Goal: Information Seeking & Learning: Learn about a topic

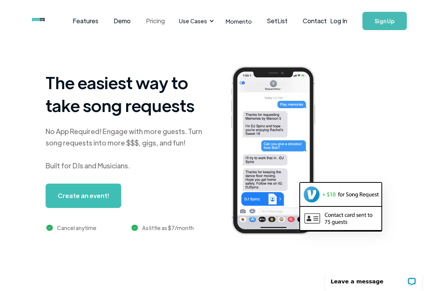
click at [154, 20] on link "Pricing" at bounding box center [155, 21] width 34 height 24
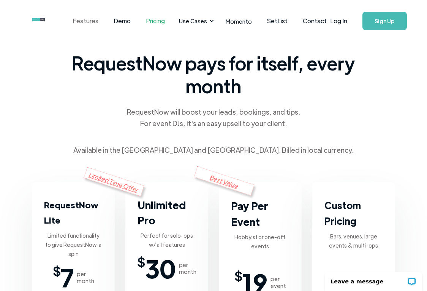
click at [93, 19] on link "Features" at bounding box center [85, 21] width 41 height 24
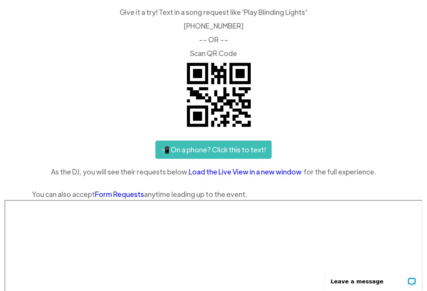
scroll to position [29, 0]
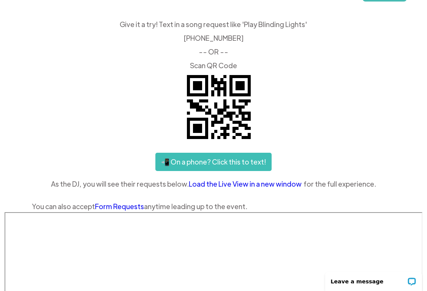
click at [210, 165] on link "📲 On a phone? Click this to text!" at bounding box center [214, 161] width 116 height 18
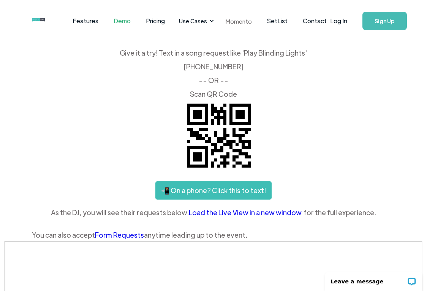
scroll to position [0, 0]
click at [89, 22] on link "Features" at bounding box center [85, 21] width 41 height 24
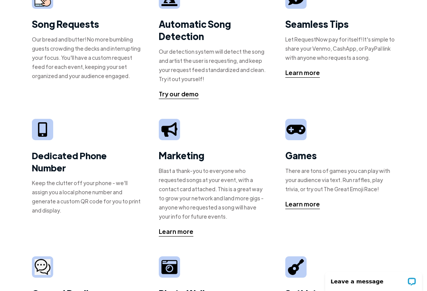
scroll to position [32, 0]
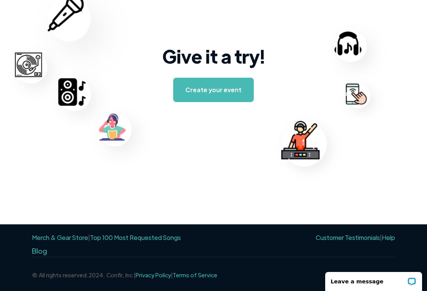
scroll to position [1210, 0]
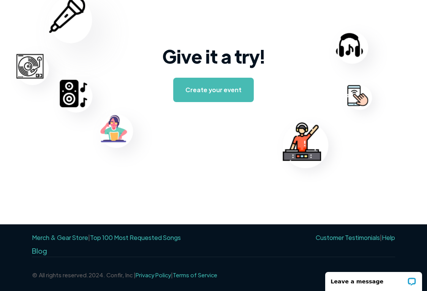
click at [351, 240] on link "Customer Testimonials" at bounding box center [348, 237] width 64 height 8
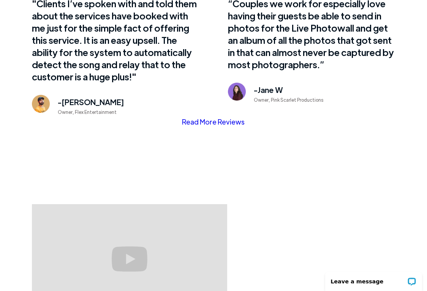
scroll to position [591, 0]
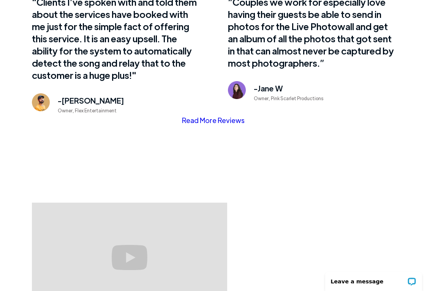
click at [206, 126] on div "What our customers are saying "Clients I’ve spoken with and told them about the…" at bounding box center [213, 212] width 363 height 583
click at [206, 119] on link "Read More Reviews" at bounding box center [213, 119] width 63 height 11
